Goal: Navigation & Orientation: Find specific page/section

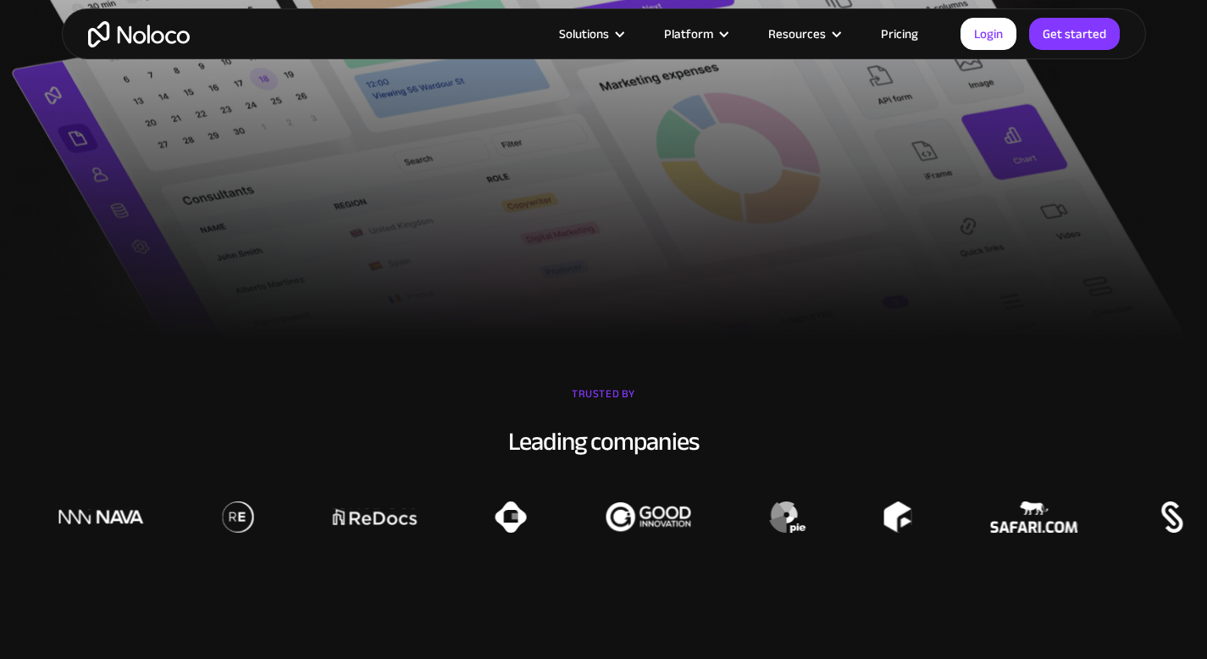
scroll to position [995, 0]
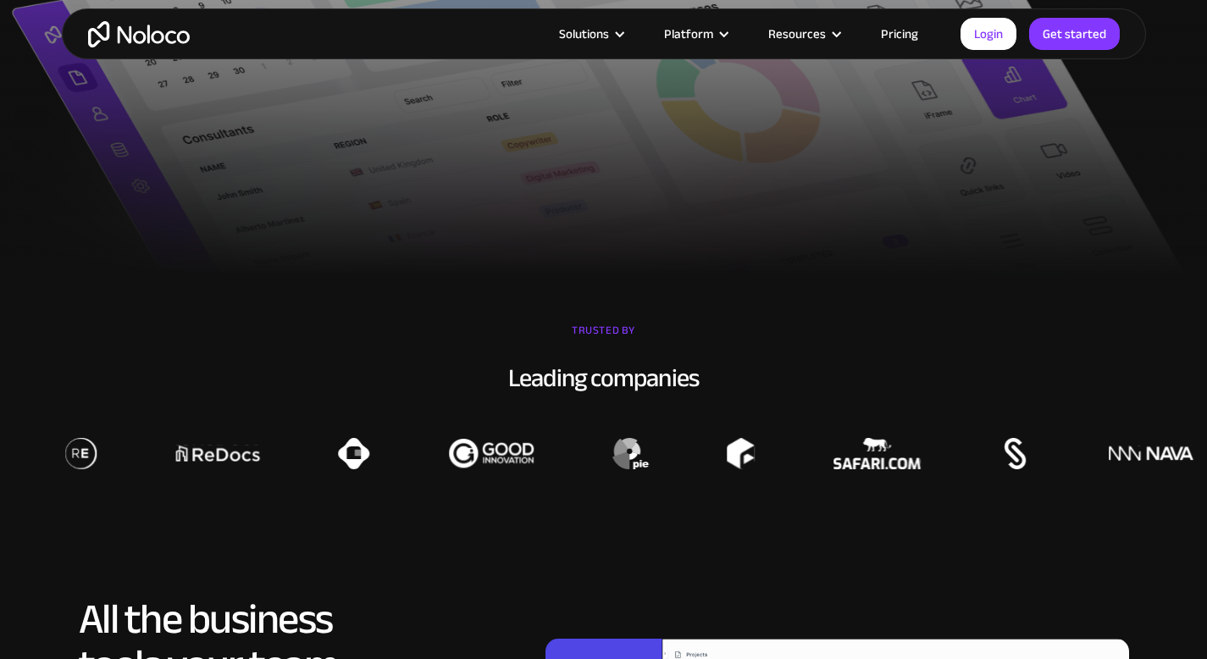
click at [900, 36] on link "Pricing" at bounding box center [900, 34] width 80 height 22
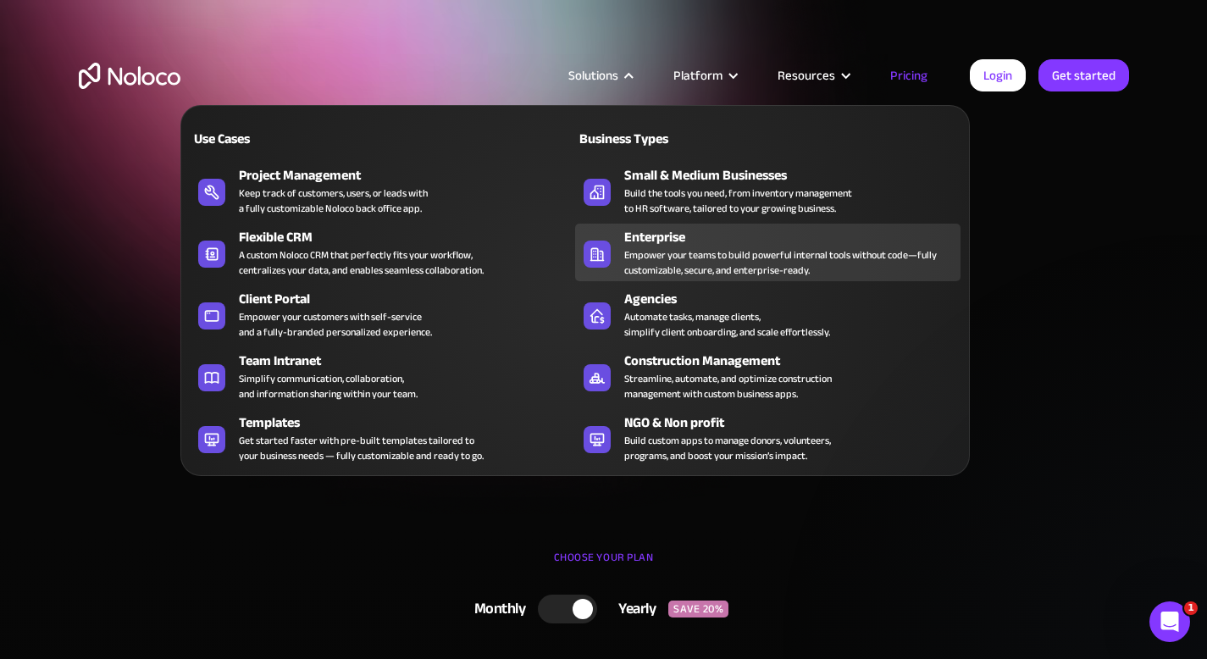
click at [652, 241] on div "Enterprise" at bounding box center [796, 237] width 344 height 20
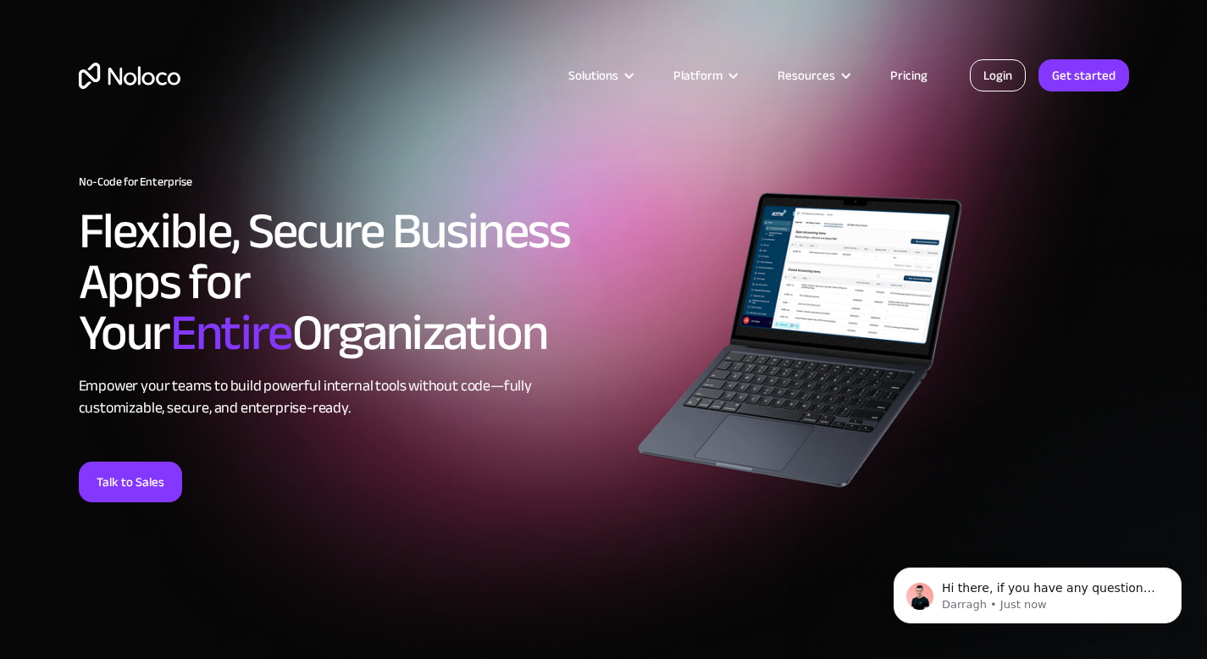
click at [1012, 78] on link "Login" at bounding box center [998, 75] width 56 height 32
